Goal: Navigation & Orientation: Find specific page/section

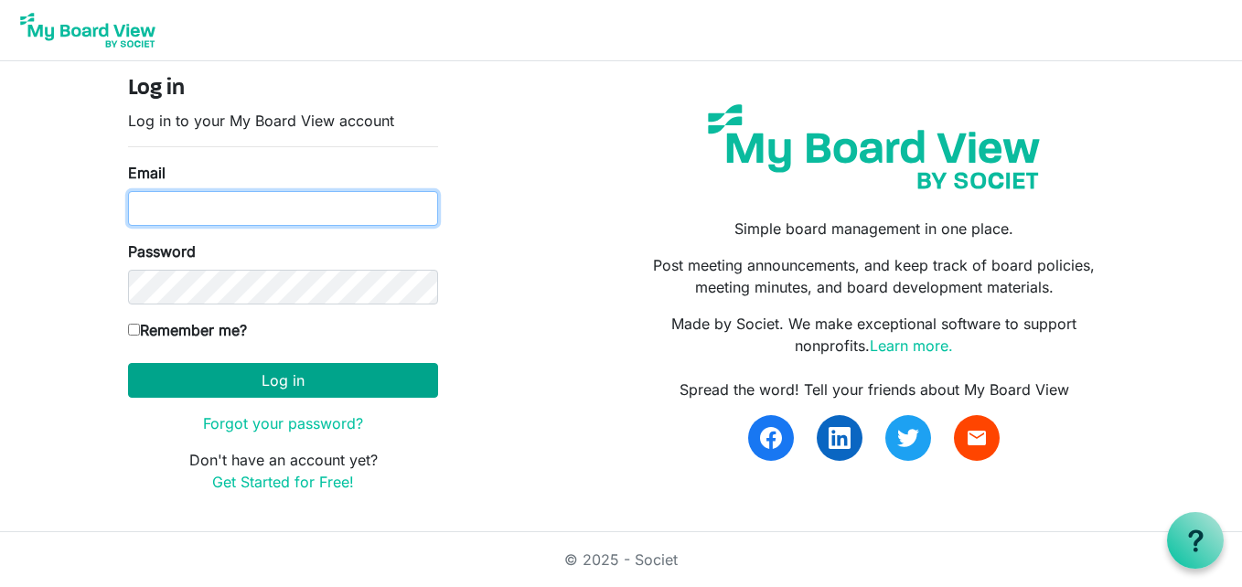
type input "[EMAIL_ADDRESS][DOMAIN_NAME]"
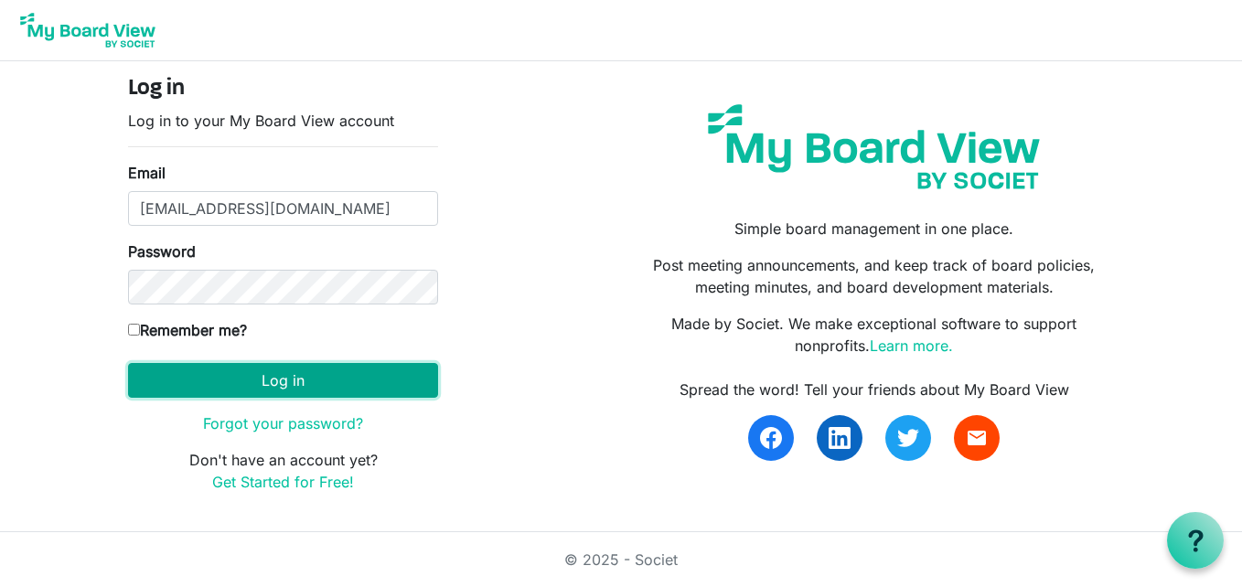
click at [304, 378] on button "Log in" at bounding box center [283, 380] width 310 height 35
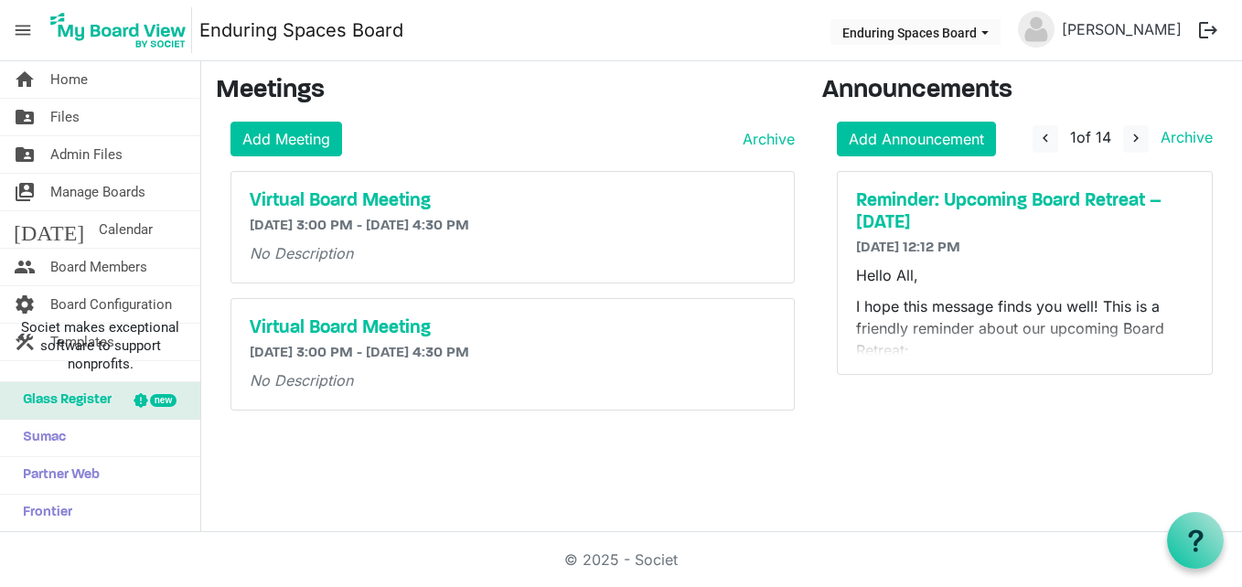
click at [22, 36] on span "menu" at bounding box center [22, 30] width 35 height 35
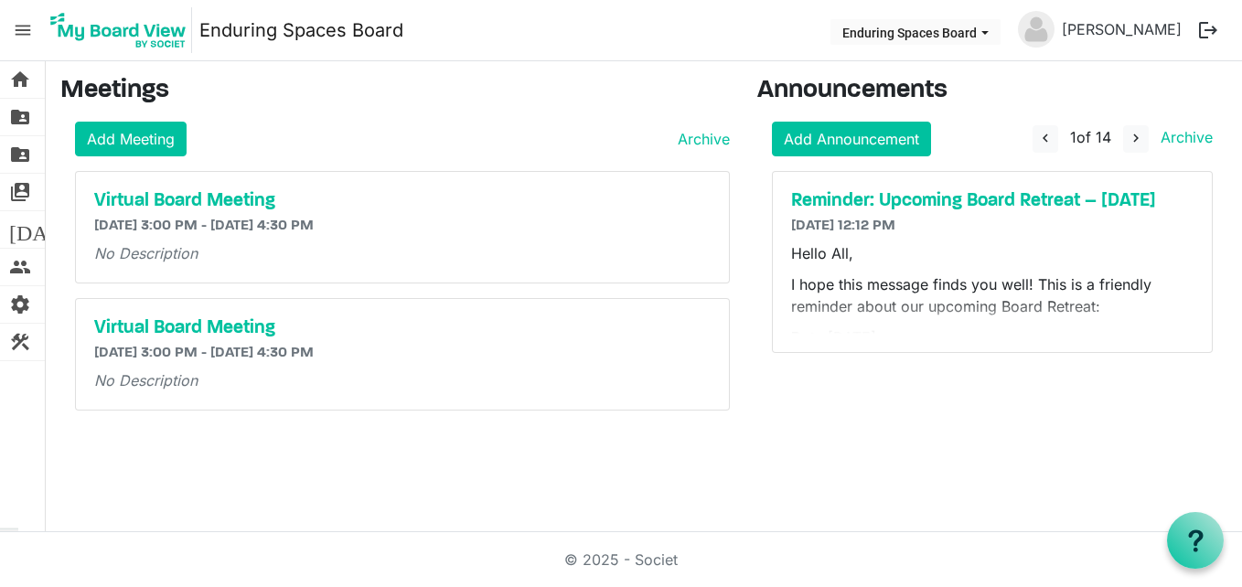
click at [22, 36] on span "menu" at bounding box center [22, 30] width 35 height 35
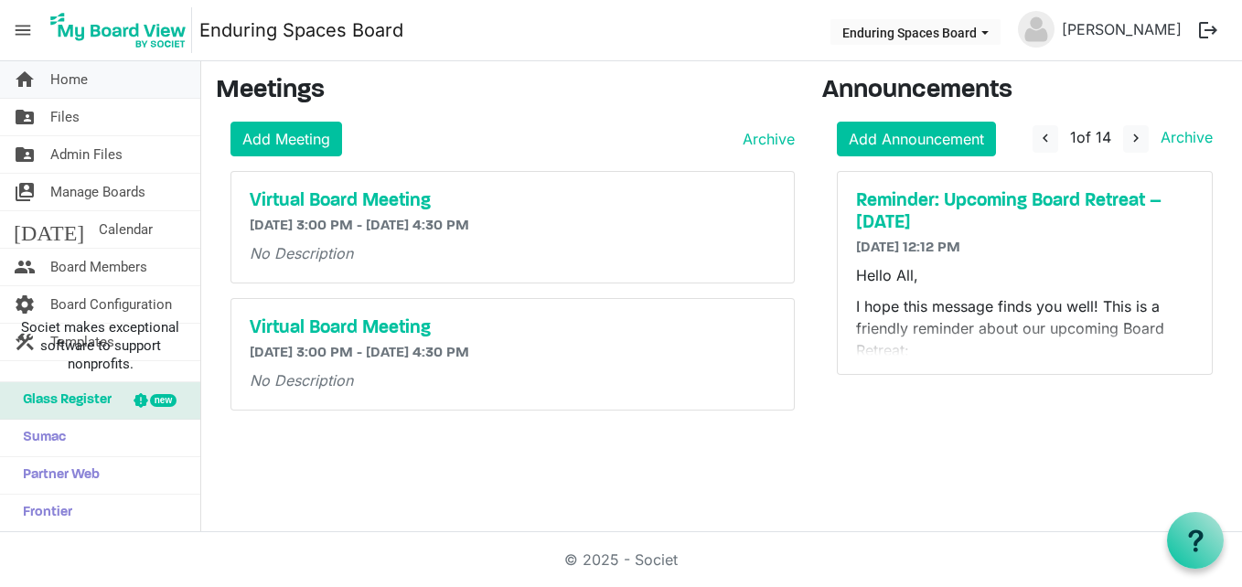
click at [60, 85] on span "Home" at bounding box center [68, 79] width 37 height 37
click at [54, 435] on span "Sumac" at bounding box center [40, 438] width 52 height 37
